Goal: Transaction & Acquisition: Download file/media

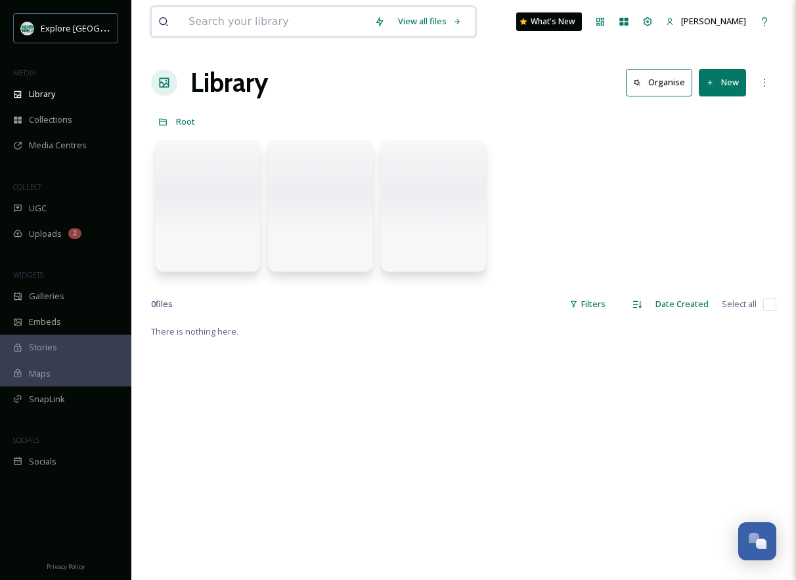
click at [253, 18] on input at bounding box center [275, 21] width 186 height 29
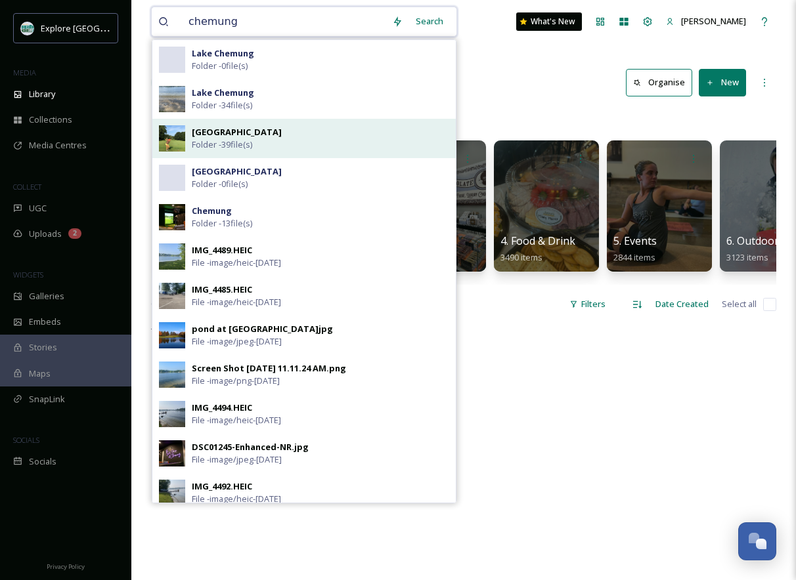
type input "chemung"
click at [292, 133] on div "Chemung Hills Folder - 39 file(s)" at bounding box center [320, 138] width 257 height 25
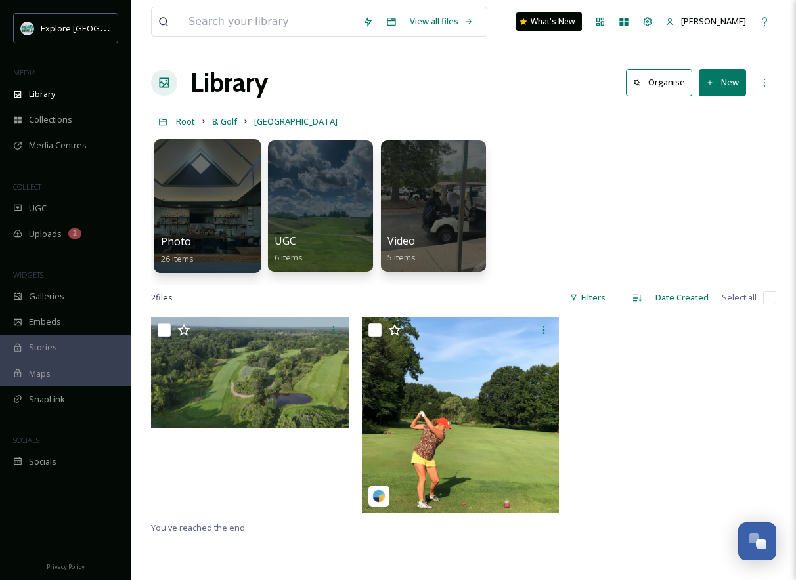
click at [230, 221] on div at bounding box center [207, 206] width 107 height 134
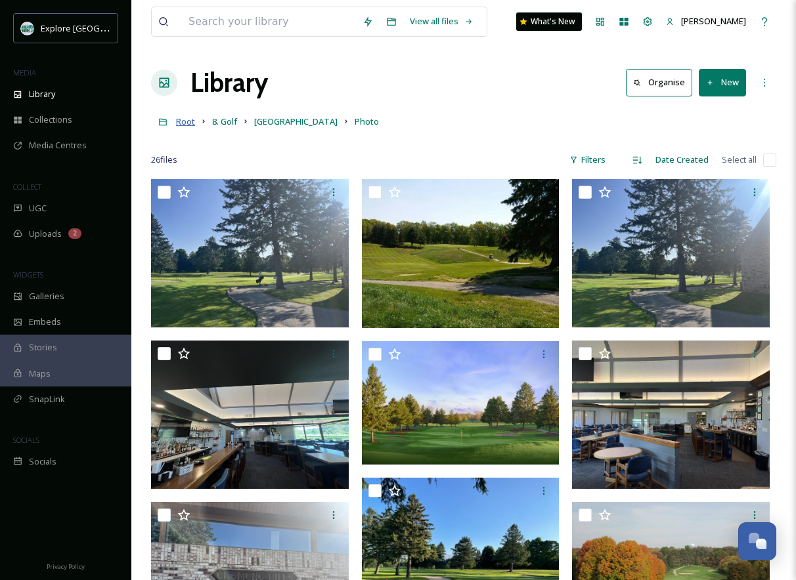
click at [183, 121] on span "Root" at bounding box center [185, 122] width 19 height 12
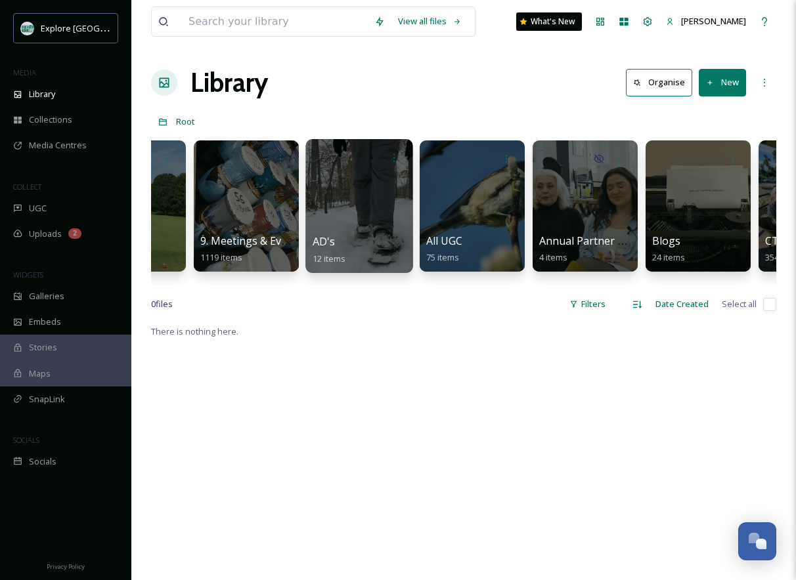
scroll to position [0, 201]
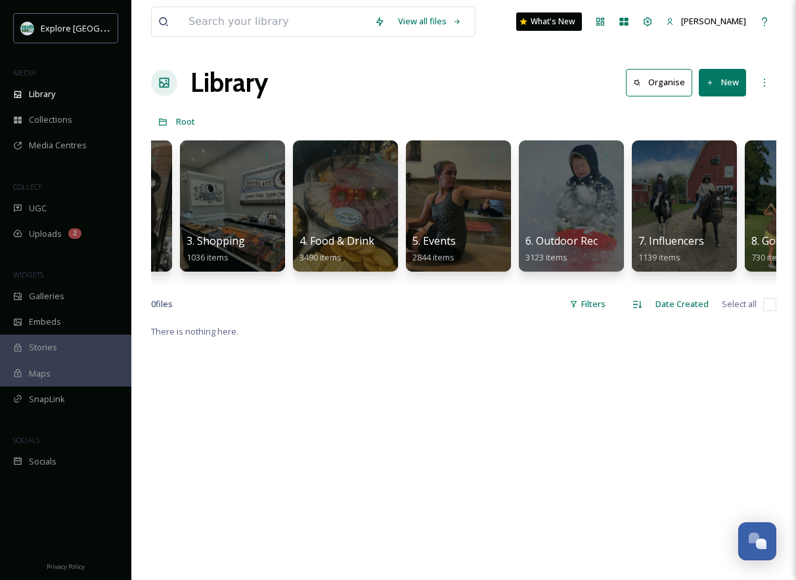
click at [267, 43] on div "View all files What's New [PERSON_NAME]" at bounding box center [463, 21] width 625 height 43
click at [263, 28] on input at bounding box center [275, 21] width 186 height 29
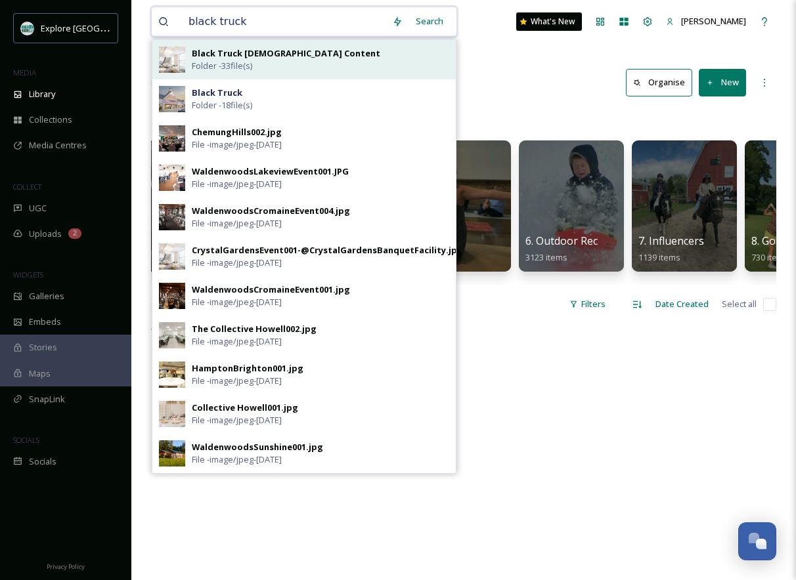
type input "black truck"
click at [251, 60] on span "Folder - 33 file(s)" at bounding box center [222, 66] width 60 height 12
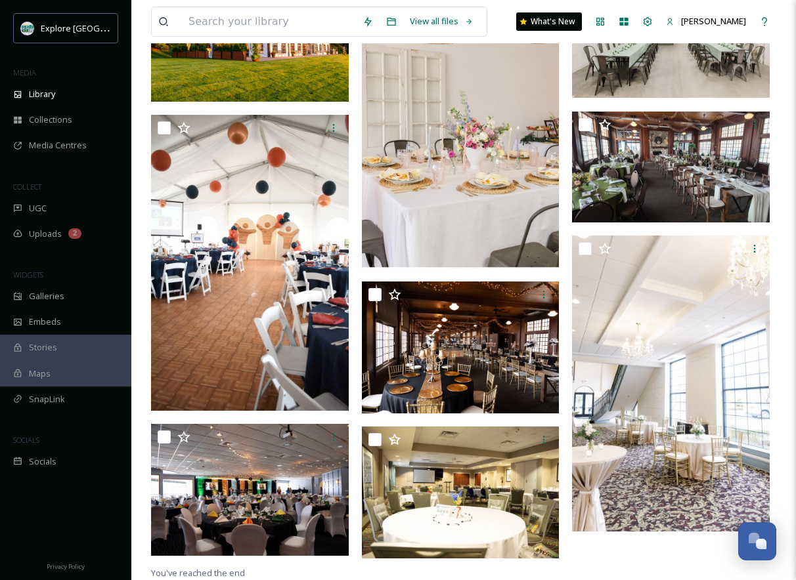
scroll to position [348, 0]
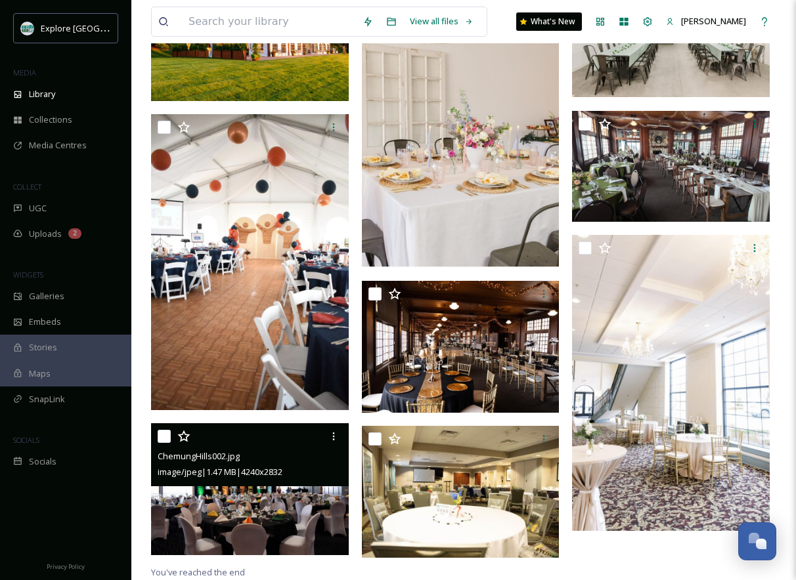
click at [286, 496] on img at bounding box center [250, 490] width 198 height 132
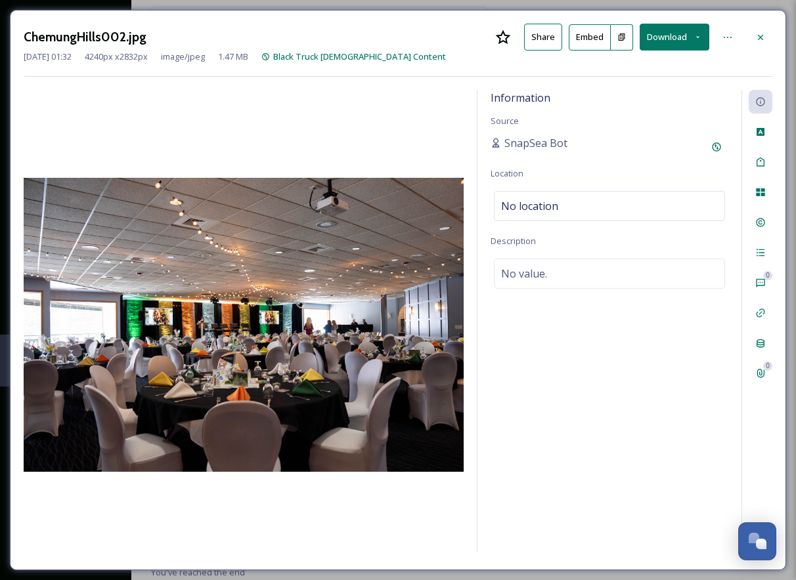
click at [697, 38] on icon at bounding box center [697, 37] width 9 height 9
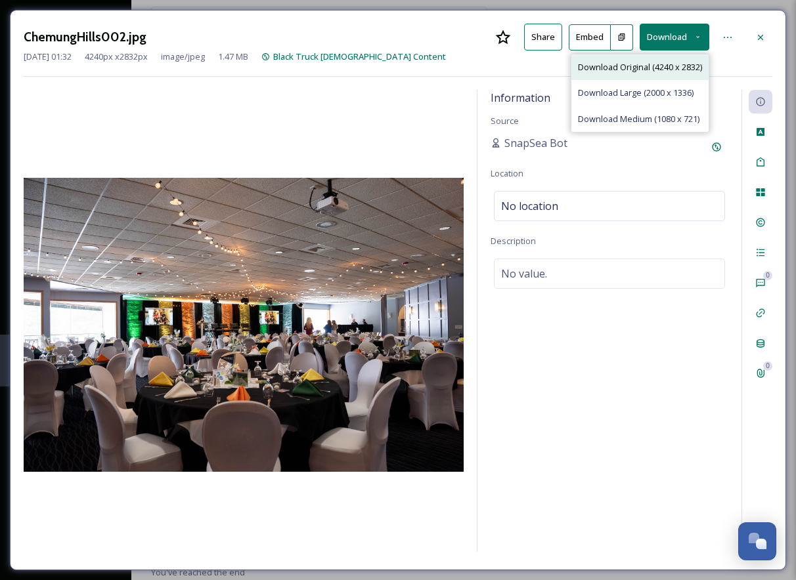
click at [651, 74] on div "Download Original (4240 x 2832)" at bounding box center [639, 68] width 137 height 26
